Goal: Information Seeking & Learning: Learn about a topic

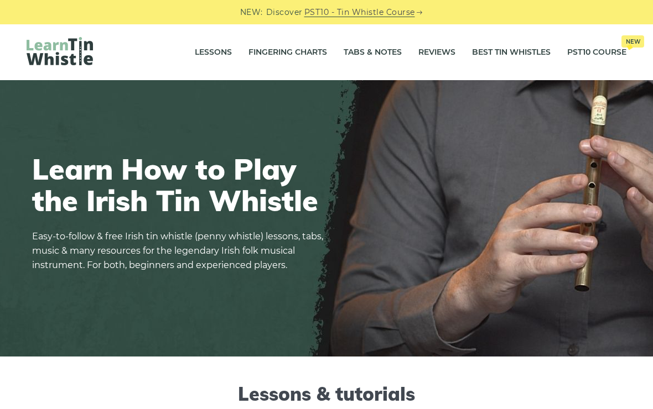
click at [208, 49] on link "Lessons" at bounding box center [213, 53] width 37 height 28
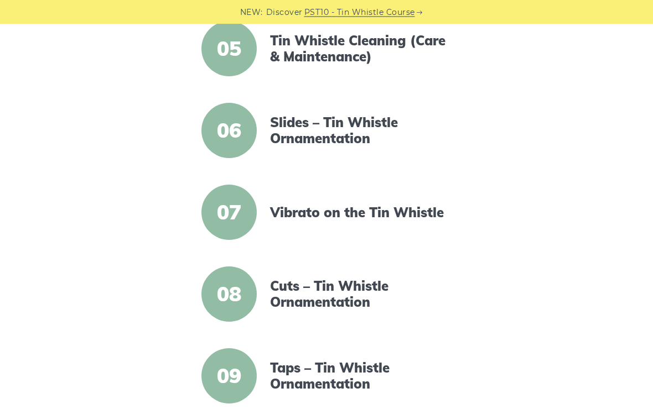
scroll to position [629, 0]
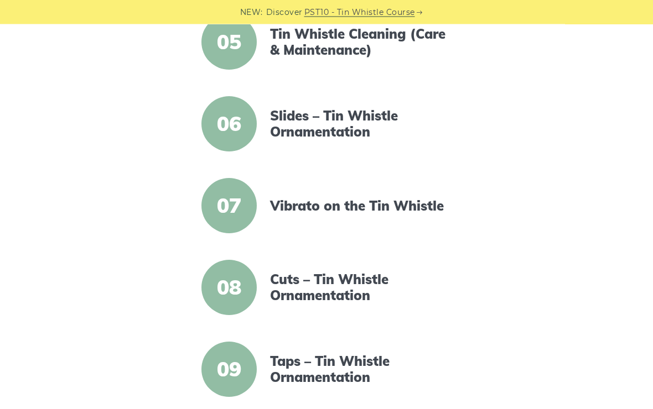
click at [335, 123] on link "Slides – Tin Whistle Ornamentation" at bounding box center [361, 124] width 182 height 32
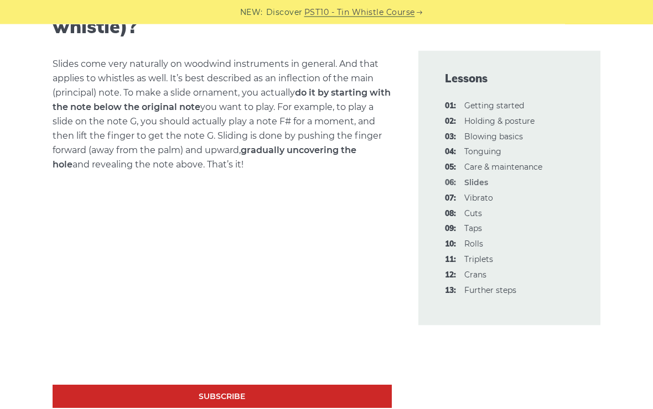
scroll to position [441, 0]
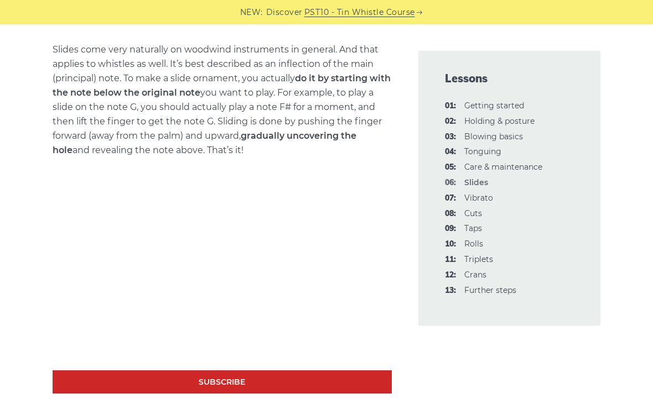
click at [475, 210] on link "08: Cuts" at bounding box center [473, 214] width 18 height 10
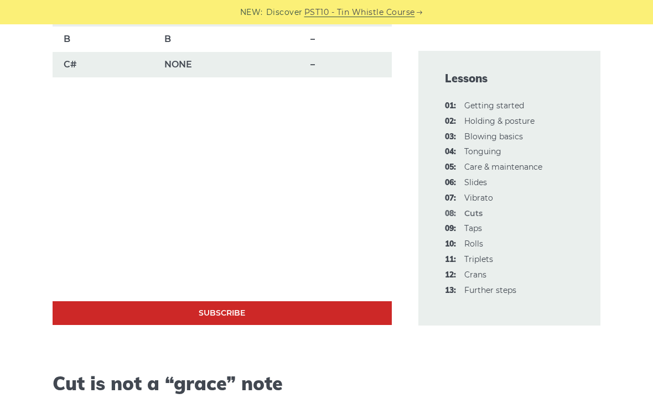
scroll to position [1008, 0]
